Goal: Book appointment/travel/reservation

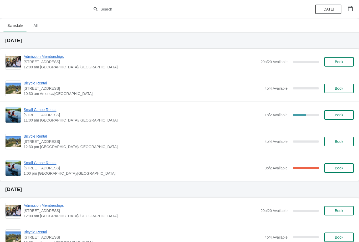
click at [51, 163] on span "Small Canoe Rental" at bounding box center [143, 162] width 238 height 5
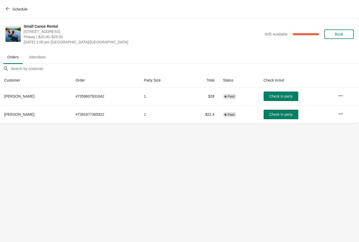
click at [341, 95] on icon "button" at bounding box center [340, 95] width 5 height 5
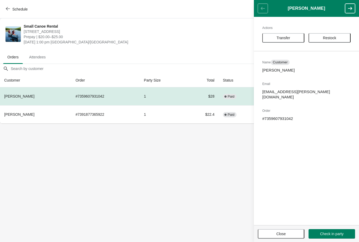
click at [217, 174] on body "Schedule Small Canoe Rental 1 Snow Goose Bay, Stonewall, MB R0C 2Z0 Prepay | $2…" at bounding box center [179, 121] width 359 height 242
click at [270, 234] on span "Close" at bounding box center [280, 233] width 37 height 4
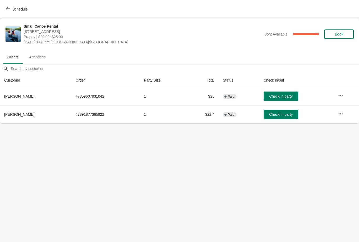
click at [341, 95] on icon "button" at bounding box center [340, 95] width 5 height 5
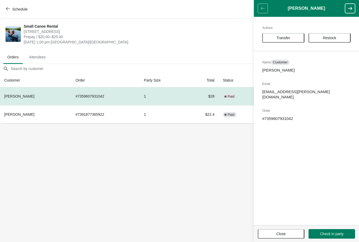
click at [291, 36] on span "Transfer" at bounding box center [283, 38] width 33 height 4
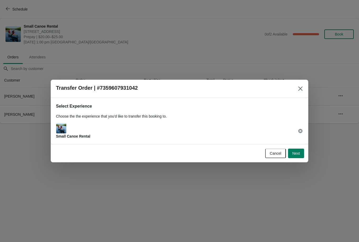
click at [295, 154] on span "Next" at bounding box center [296, 153] width 8 height 4
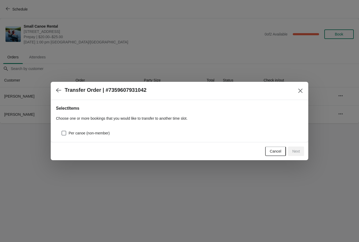
click at [66, 132] on span at bounding box center [63, 132] width 5 height 5
click at [62, 131] on input "Per canoe (non-member)" at bounding box center [61, 130] width 0 height 0
checkbox input "true"
select select "Per canoe (non-member)"
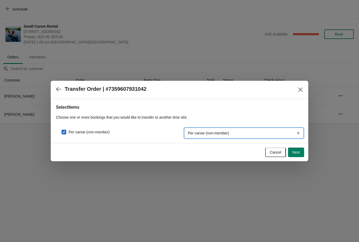
click at [247, 131] on select "Per canoe (member) Per canoe (non-member)" at bounding box center [244, 132] width 118 height 9
click at [297, 153] on span "Next" at bounding box center [296, 152] width 8 height 4
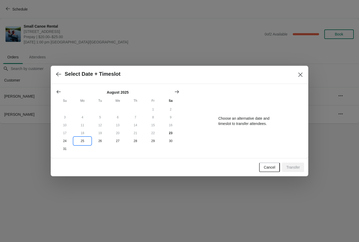
click at [82, 143] on button "25" at bounding box center [83, 141] width 18 height 8
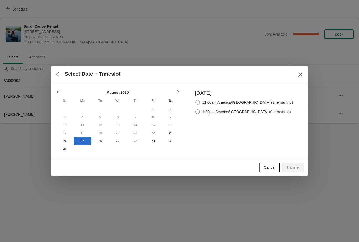
click at [210, 98] on label "11:00am America/[GEOGRAPHIC_DATA] (2 remaining)" at bounding box center [244, 101] width 98 height 7
click at [195, 100] on input "11:00am America/[GEOGRAPHIC_DATA] (2 remaining)" at bounding box center [195, 100] width 0 height 0
radio input "true"
click at [295, 167] on span "Transfer" at bounding box center [293, 167] width 14 height 4
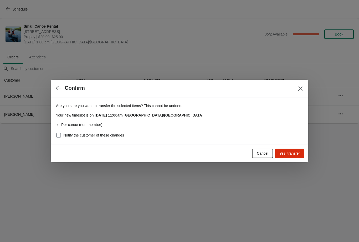
click at [60, 134] on span at bounding box center [58, 135] width 5 height 5
click at [56, 133] on input "Notify the customer of these changes" at bounding box center [56, 133] width 0 height 0
checkbox input "true"
click at [288, 154] on span "Yes, transfer" at bounding box center [289, 153] width 20 height 4
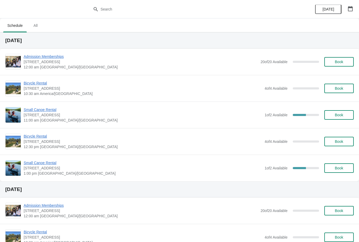
click at [35, 29] on span "All" at bounding box center [35, 25] width 13 height 9
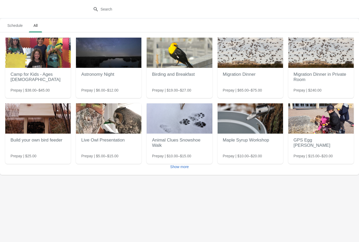
click at [181, 168] on span "Show more" at bounding box center [179, 166] width 19 height 4
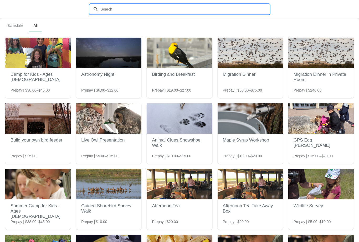
click at [147, 13] on input "text" at bounding box center [184, 8] width 169 height 9
click at [111, 9] on input "text" at bounding box center [184, 8] width 169 height 9
type input "Canoe"
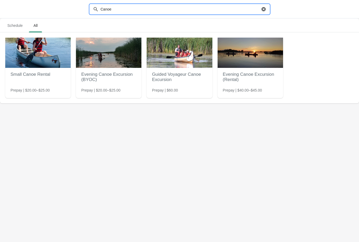
click at [52, 67] on img at bounding box center [37, 53] width 65 height 30
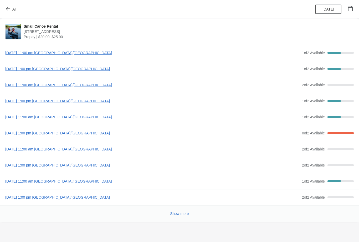
click at [354, 3] on div "[DATE]" at bounding box center [334, 9] width 50 height 18
click at [348, 11] on icon "button" at bounding box center [350, 8] width 5 height 5
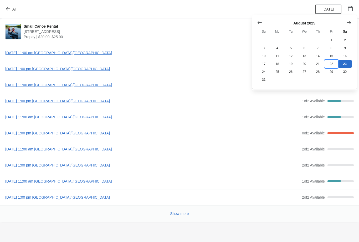
click at [332, 65] on button "22" at bounding box center [330, 64] width 13 height 8
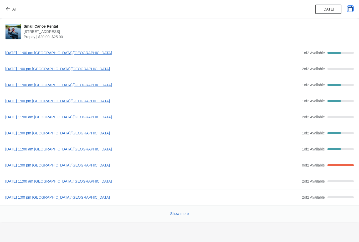
click at [350, 9] on icon "button" at bounding box center [349, 8] width 5 height 5
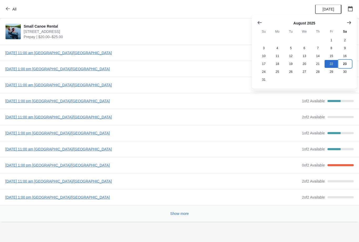
click at [345, 64] on button "23" at bounding box center [344, 64] width 13 height 8
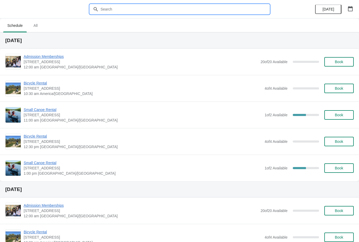
click at [140, 9] on input "text" at bounding box center [184, 8] width 169 height 9
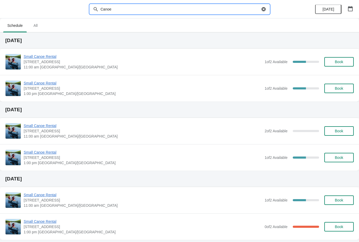
scroll to position [1, 0]
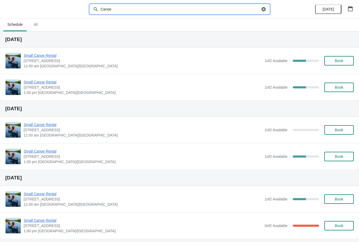
type input "Canoe"
click at [349, 9] on icon "button" at bounding box center [349, 8] width 5 height 5
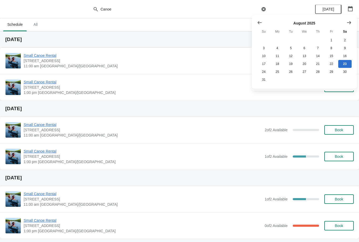
click at [347, 20] on icon "Show next month, September 2025" at bounding box center [348, 22] width 5 height 5
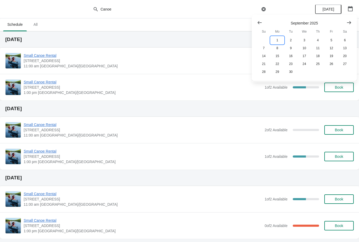
click at [275, 38] on button "1" at bounding box center [276, 40] width 13 height 8
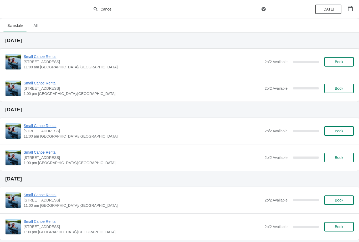
click at [357, 6] on div "[DATE]" at bounding box center [334, 9] width 50 height 18
click at [349, 8] on icon "button" at bounding box center [350, 8] width 5 height 5
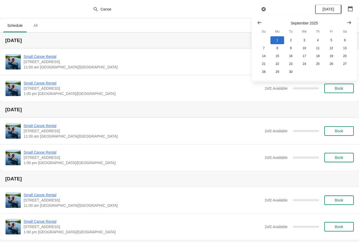
click at [259, 22] on icon "Show previous month, August 2025" at bounding box center [259, 22] width 5 height 5
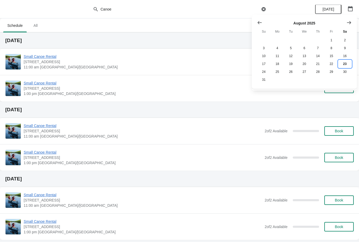
click at [344, 65] on button "23" at bounding box center [344, 64] width 13 height 8
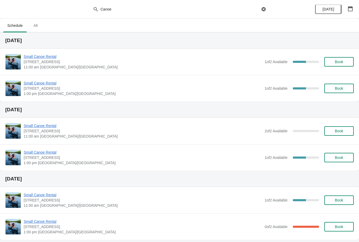
click at [44, 56] on span "Small Canoe Rental" at bounding box center [143, 56] width 238 height 5
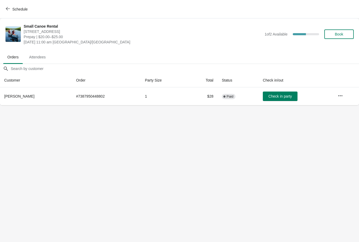
click at [338, 95] on icon "button" at bounding box center [340, 95] width 4 height 1
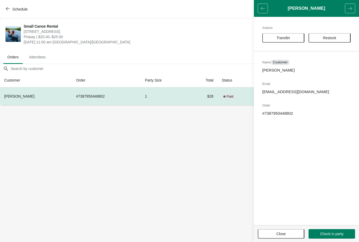
click at [296, 38] on span "Transfer" at bounding box center [283, 38] width 33 height 4
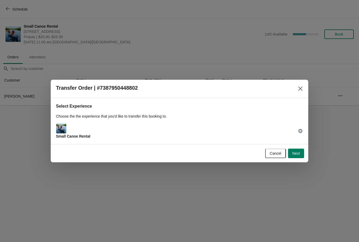
click at [297, 92] on button "Close" at bounding box center [299, 88] width 9 height 9
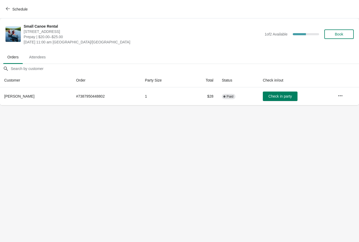
click at [338, 95] on icon "button" at bounding box center [339, 95] width 5 height 5
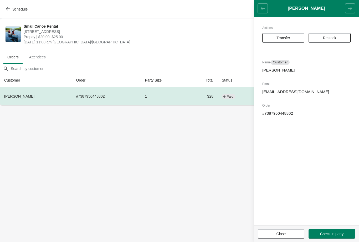
click at [289, 39] on span "Transfer" at bounding box center [283, 38] width 14 height 4
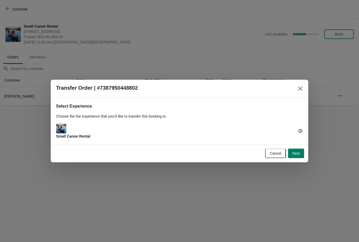
click at [296, 152] on span "Next" at bounding box center [296, 153] width 8 height 4
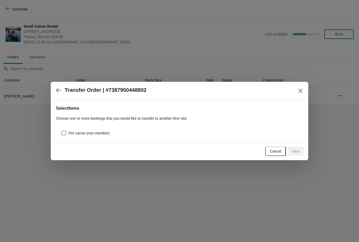
click at [61, 136] on label "Per canoe (non-member)" at bounding box center [85, 132] width 48 height 7
click at [61, 131] on input "Per canoe (non-member)" at bounding box center [61, 130] width 0 height 0
checkbox input "true"
select select "Per canoe (non-member)"
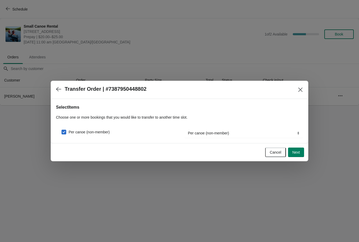
click at [295, 153] on span "Next" at bounding box center [296, 152] width 8 height 4
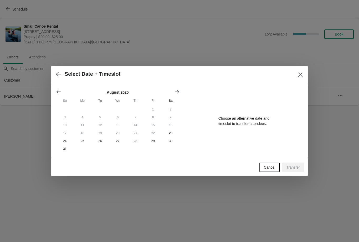
click at [175, 92] on icon "Show next month, September 2025" at bounding box center [176, 91] width 5 height 5
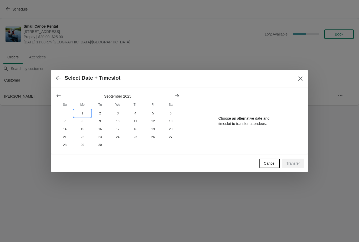
click at [82, 111] on button "1" at bounding box center [83, 113] width 18 height 8
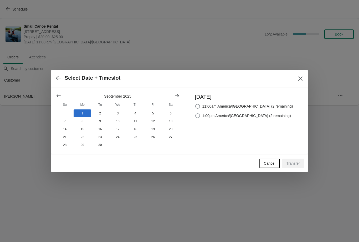
click at [200, 116] on span at bounding box center [197, 115] width 5 height 5
click at [195, 113] on input "1:00pm America/[GEOGRAPHIC_DATA] (2 remaining)" at bounding box center [195, 113] width 0 height 0
radio input "true"
click at [296, 165] on span "Transfer" at bounding box center [293, 163] width 14 height 4
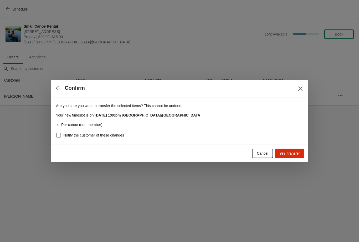
click at [59, 137] on span at bounding box center [58, 135] width 5 height 5
click at [56, 133] on input "Notify the customer of these changes" at bounding box center [56, 133] width 0 height 0
checkbox input "true"
click at [289, 154] on span "Yes, transfer" at bounding box center [289, 153] width 20 height 4
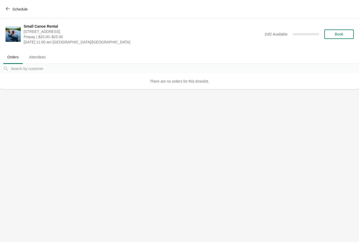
click at [14, 10] on span "Schedule" at bounding box center [19, 9] width 15 height 4
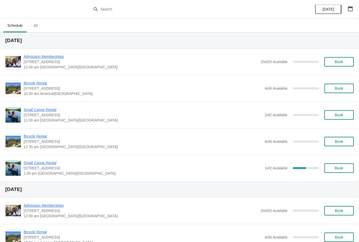
click at [35, 27] on span "All" at bounding box center [35, 25] width 13 height 9
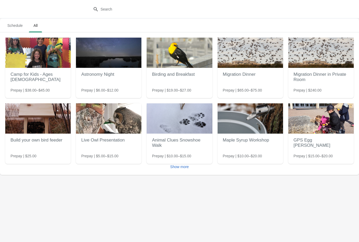
click at [11, 26] on span "Schedule" at bounding box center [15, 25] width 24 height 9
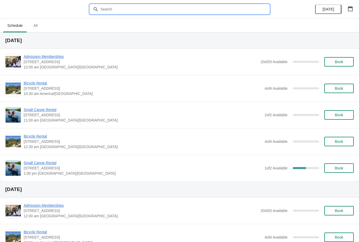
click at [138, 7] on input "text" at bounding box center [184, 8] width 169 height 9
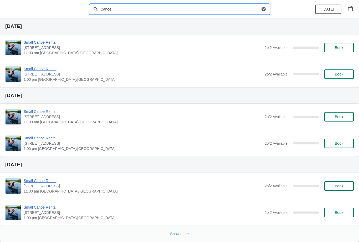
scroll to position [359, 0]
type input "Canoe"
click at [182, 232] on span "Show more" at bounding box center [179, 233] width 19 height 4
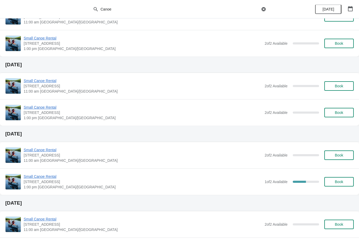
scroll to position [529, 0]
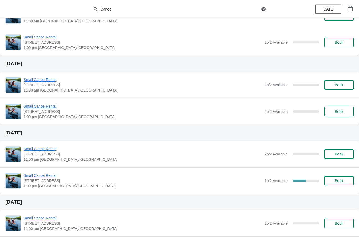
click at [42, 176] on span "Small Canoe Rental" at bounding box center [143, 174] width 238 height 5
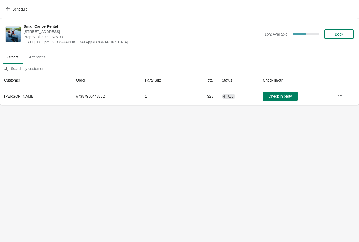
click at [343, 98] on button "button" at bounding box center [339, 95] width 9 height 9
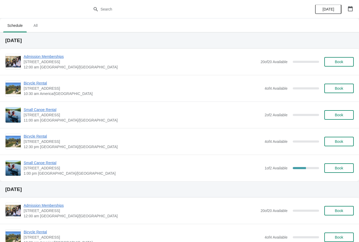
click at [116, 17] on div at bounding box center [179, 9] width 359 height 18
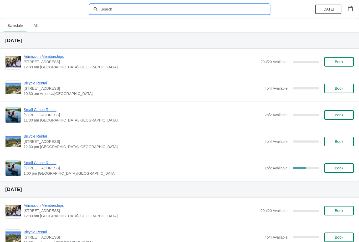
click at [141, 10] on input "text" at bounding box center [184, 8] width 169 height 9
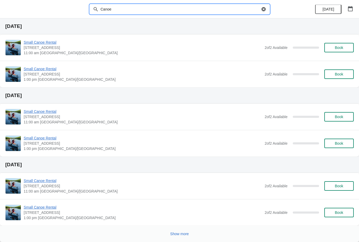
scroll to position [359, 0]
type input "Canoe"
click at [181, 229] on button "Show more" at bounding box center [179, 233] width 23 height 9
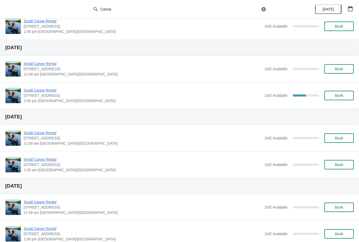
scroll to position [613, 0]
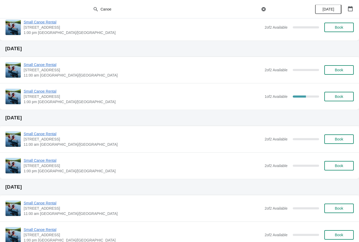
click at [47, 92] on span "Small Canoe Rental" at bounding box center [143, 90] width 238 height 5
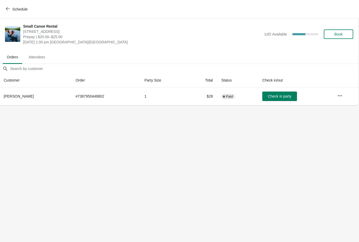
scroll to position [0, 0]
